Goal: Information Seeking & Learning: Check status

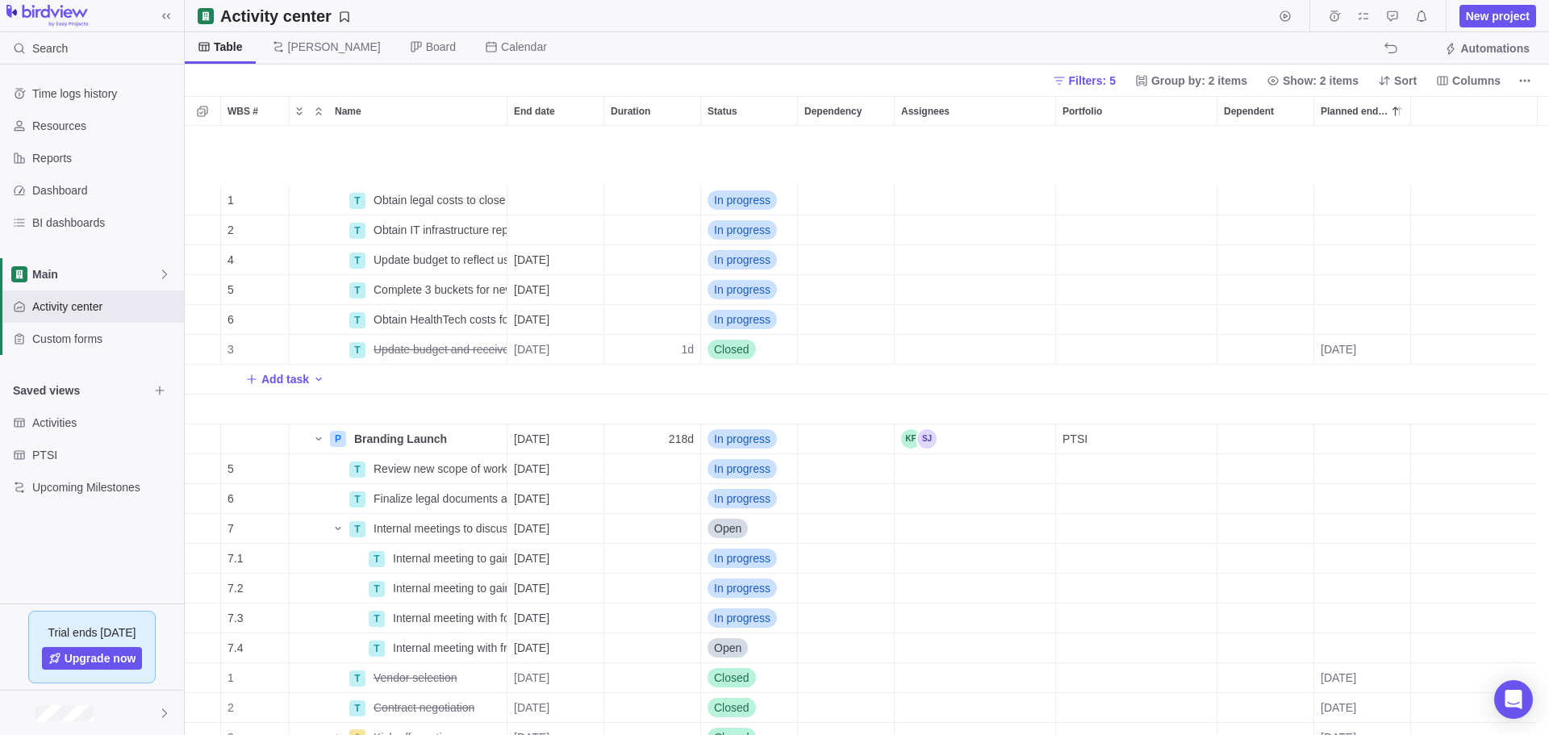
scroll to position [597, 1352]
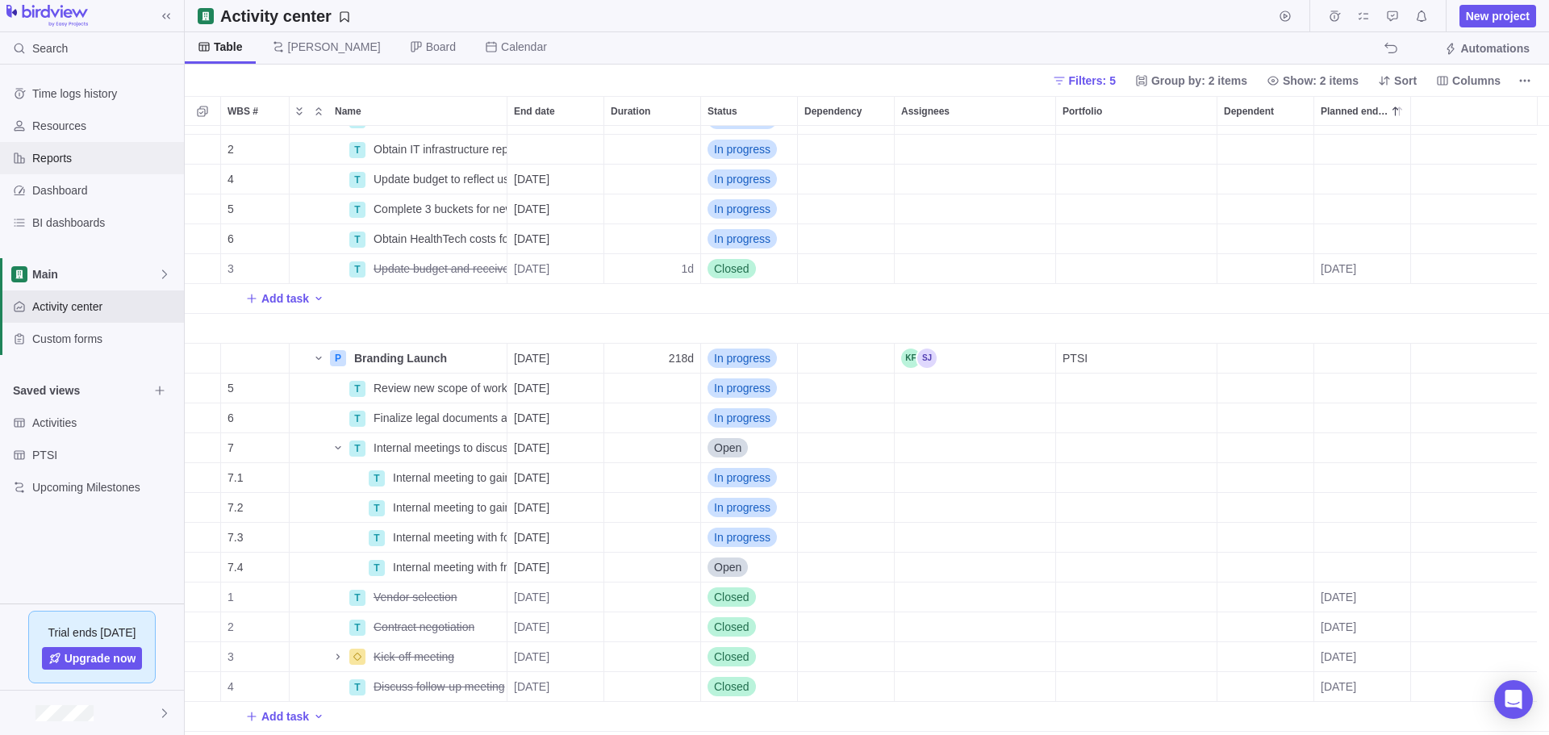
click at [67, 162] on span "Reports" at bounding box center [104, 158] width 145 height 16
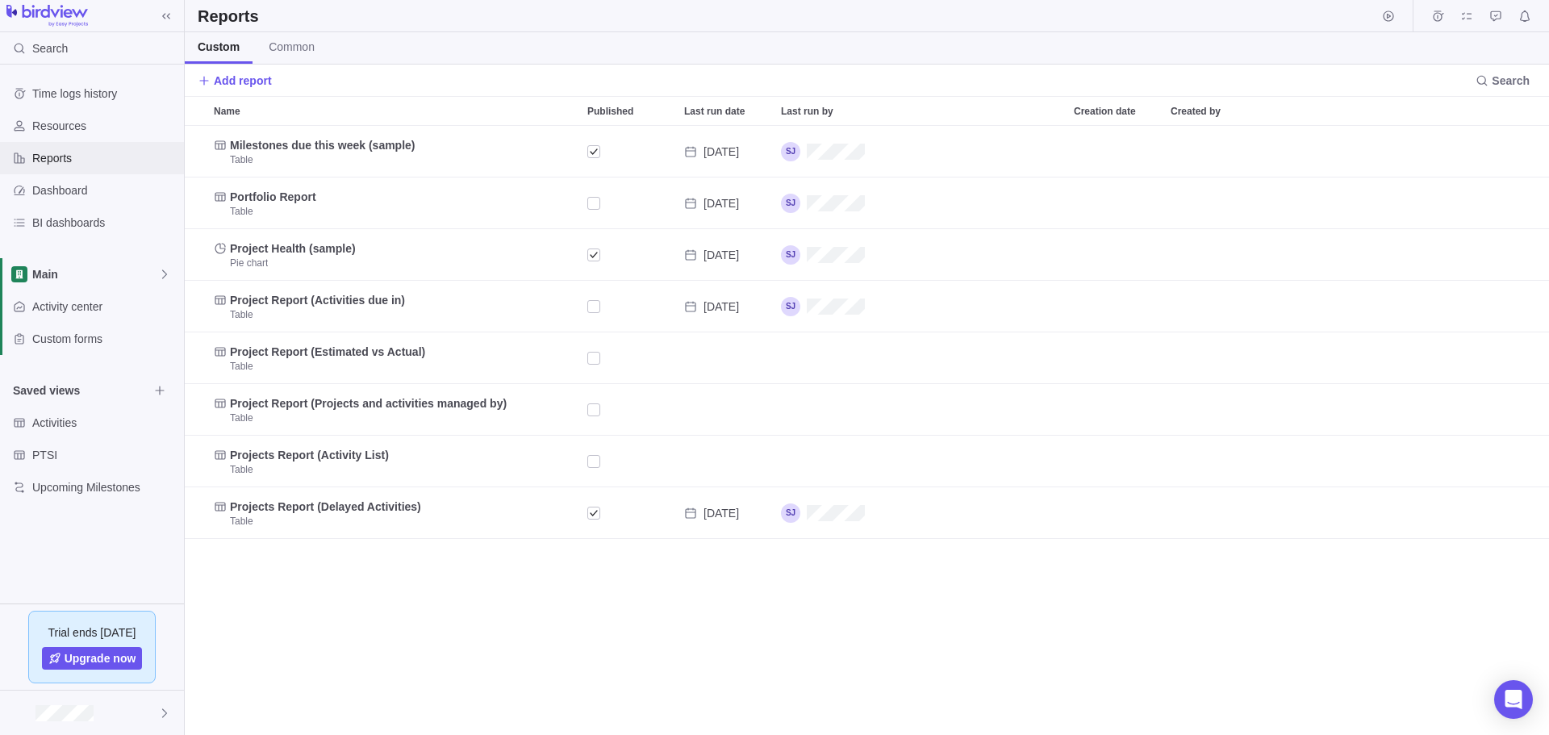
scroll to position [597, 1352]
click at [590, 202] on div "Published" at bounding box center [593, 203] width 13 height 23
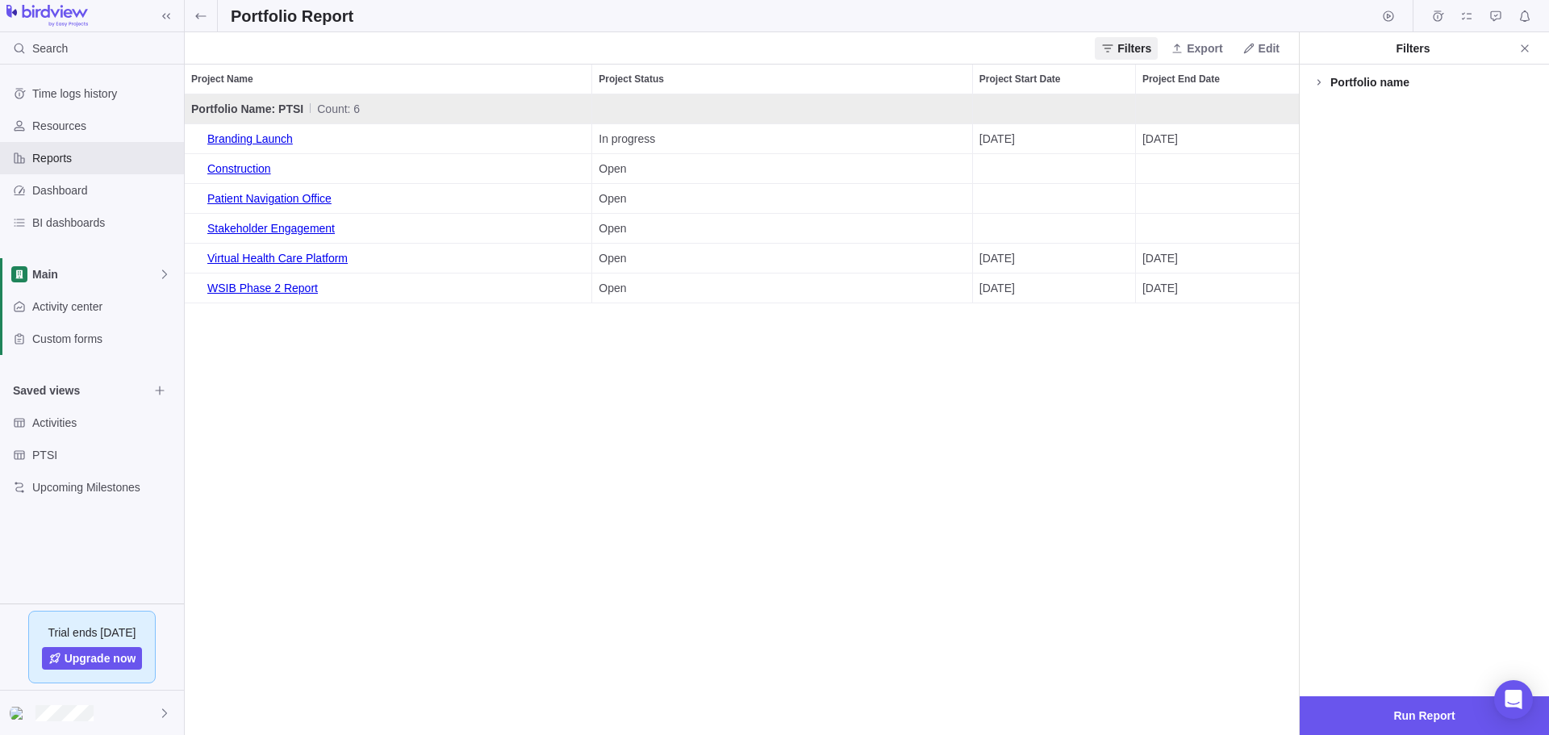
scroll to position [629, 1102]
click at [1202, 48] on span "Export" at bounding box center [1205, 48] width 36 height 16
click at [1008, 52] on body "Search Time logs history Resources Reports Dashboard BI dashboards Main Activit…" at bounding box center [774, 367] width 1549 height 735
click at [74, 228] on span "BI dashboards" at bounding box center [104, 223] width 145 height 16
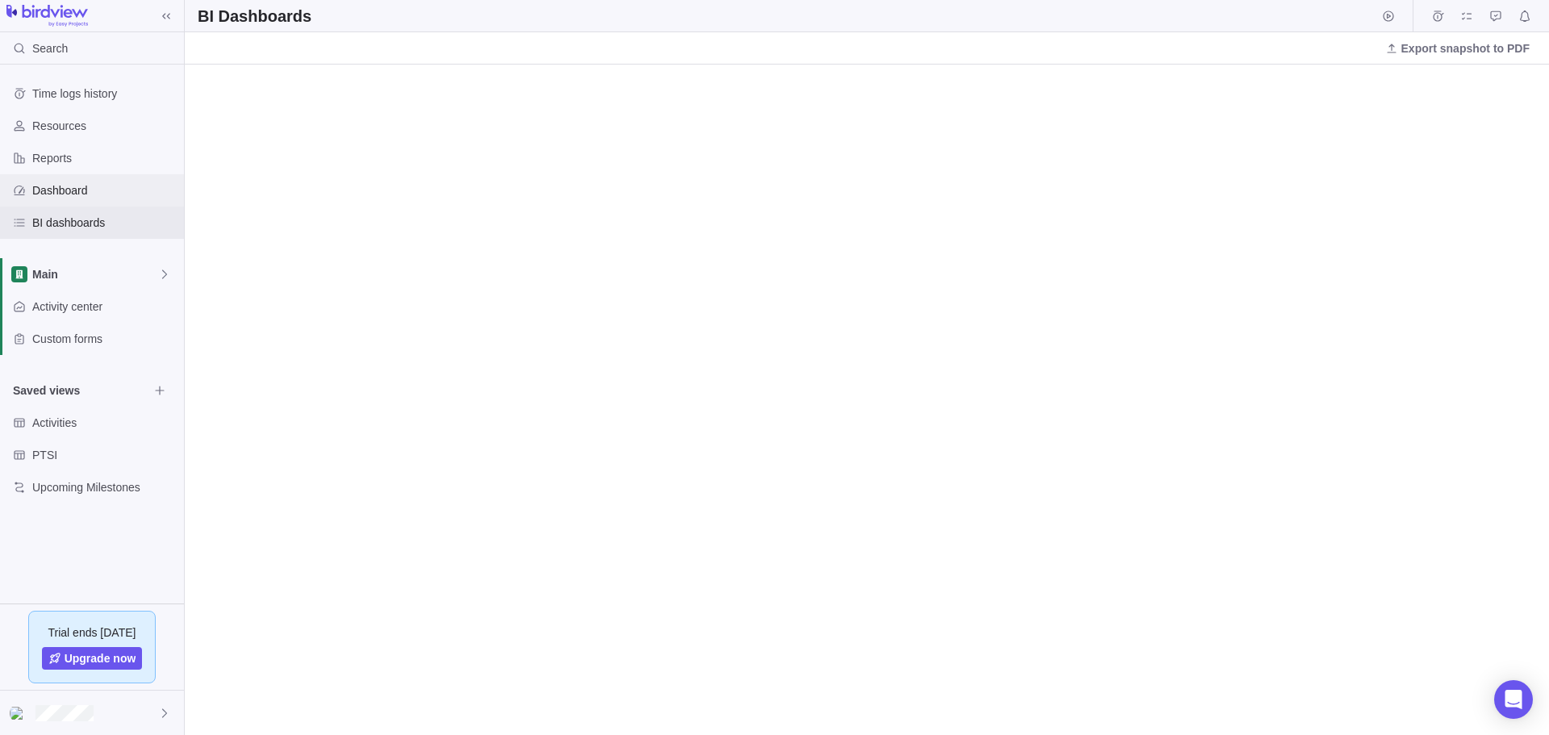
click at [42, 200] on div "Dashboard" at bounding box center [92, 190] width 184 height 32
